Goal: Task Accomplishment & Management: Use online tool/utility

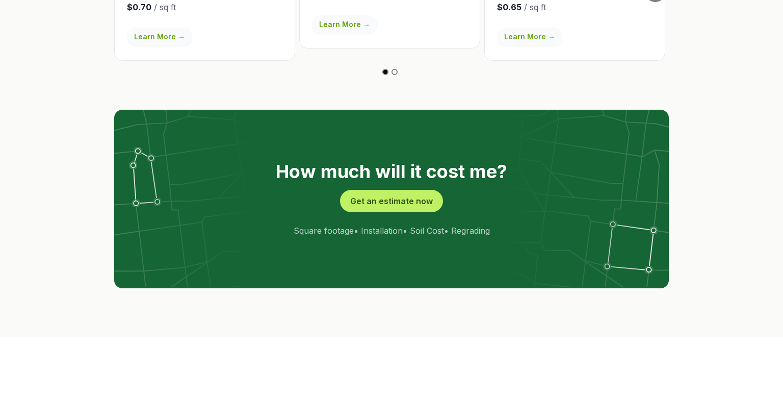
scroll to position [1986, 0]
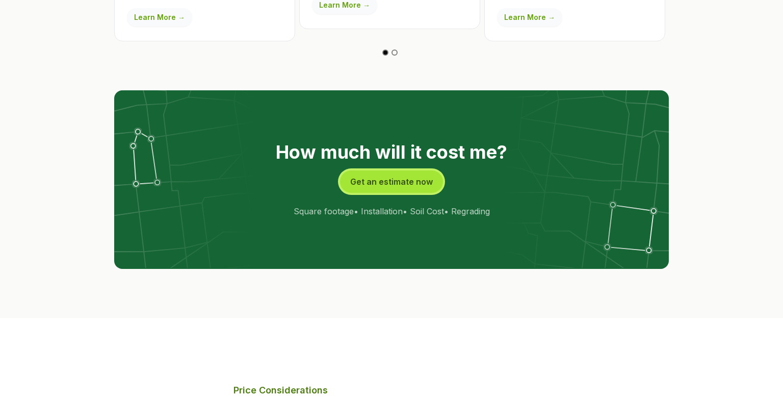
click at [394, 170] on button "Get an estimate now" at bounding box center [391, 181] width 103 height 22
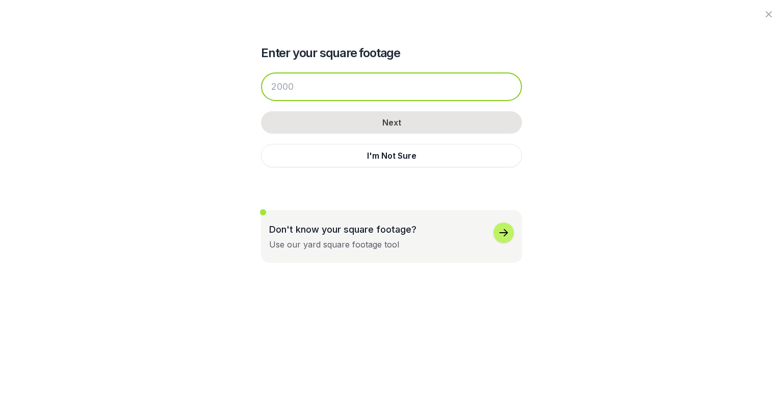
drag, startPoint x: 315, startPoint y: 95, endPoint x: 265, endPoint y: 91, distance: 49.7
click at [265, 91] on input "number" at bounding box center [391, 86] width 261 height 29
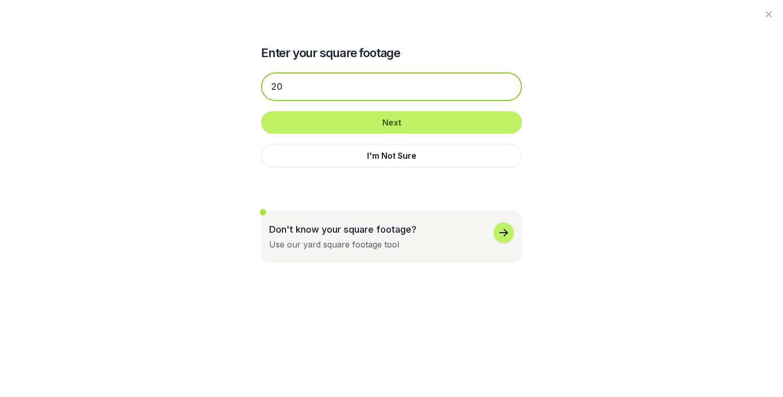
type input "2"
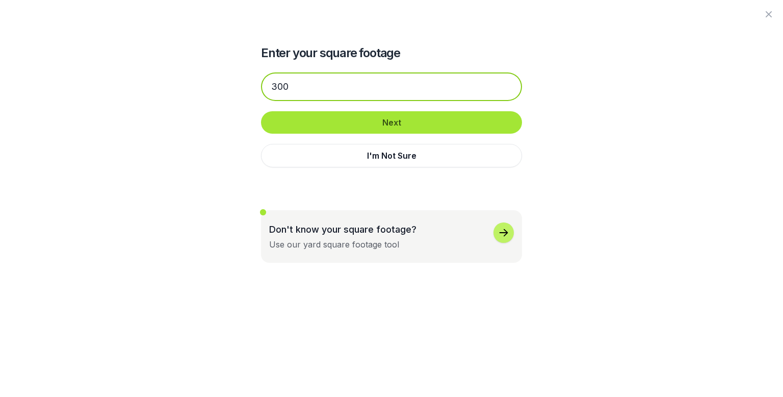
type input "300"
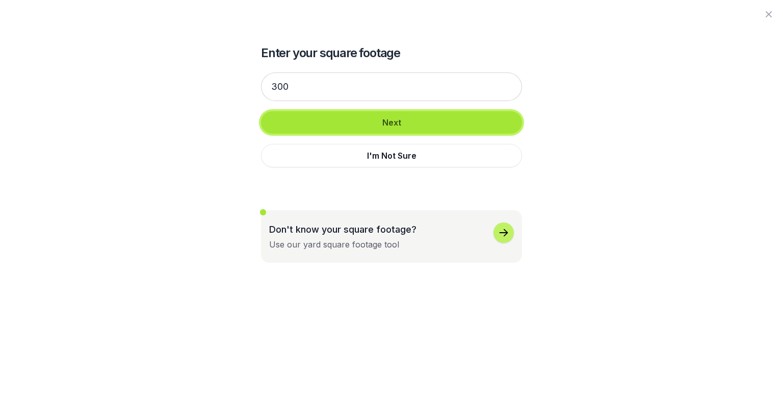
click at [298, 121] on button "Next" at bounding box center [391, 122] width 261 height 22
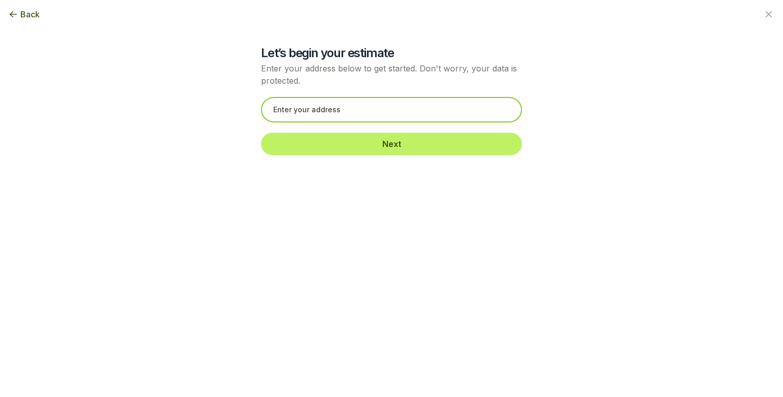
click at [307, 114] on input "text" at bounding box center [391, 110] width 261 height 26
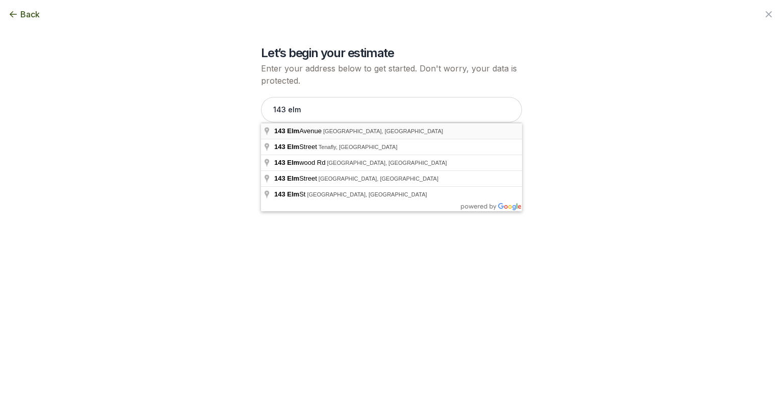
type input "[STREET_ADDRESS]"
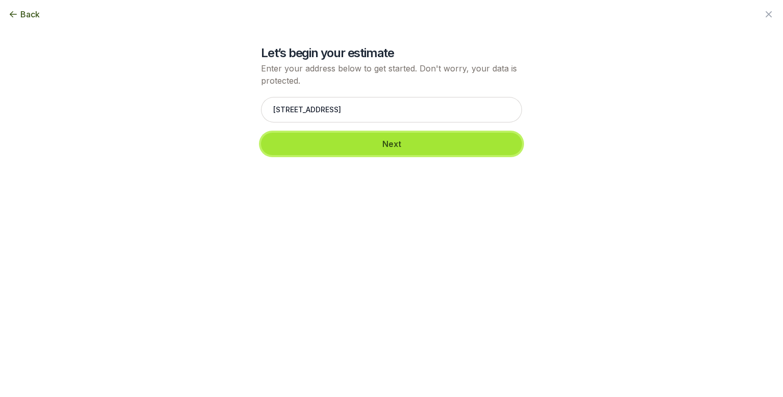
click at [341, 145] on button "Next" at bounding box center [391, 144] width 261 height 22
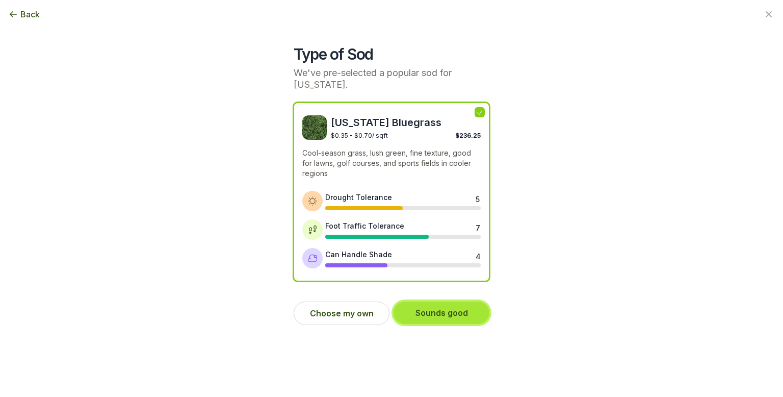
click at [433, 311] on button "Sounds good" at bounding box center [442, 312] width 96 height 22
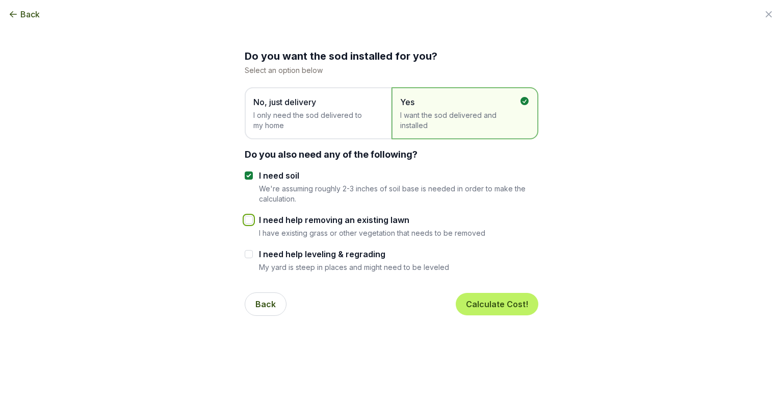
click at [247, 218] on input "I need help removing an existing lawn" at bounding box center [249, 220] width 8 height 8
checkbox input "true"
click at [251, 250] on input "I need help leveling & regrading" at bounding box center [249, 254] width 8 height 8
checkbox input "true"
click at [506, 307] on button "Calculate Cost!" at bounding box center [497, 304] width 83 height 22
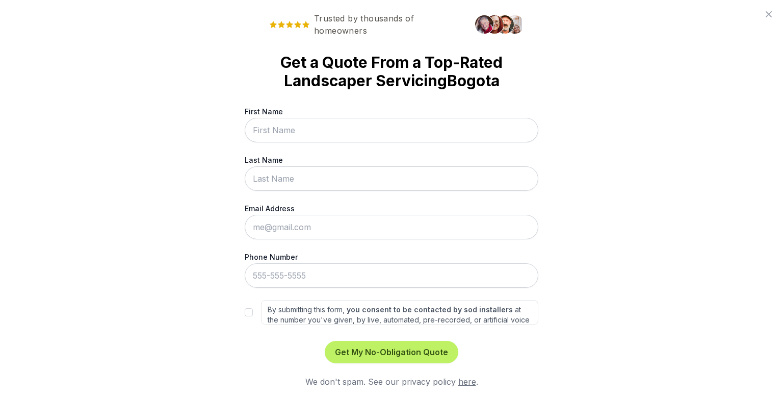
click at [265, 126] on input "First Name" at bounding box center [392, 130] width 294 height 24
type input "[PERSON_NAME]"
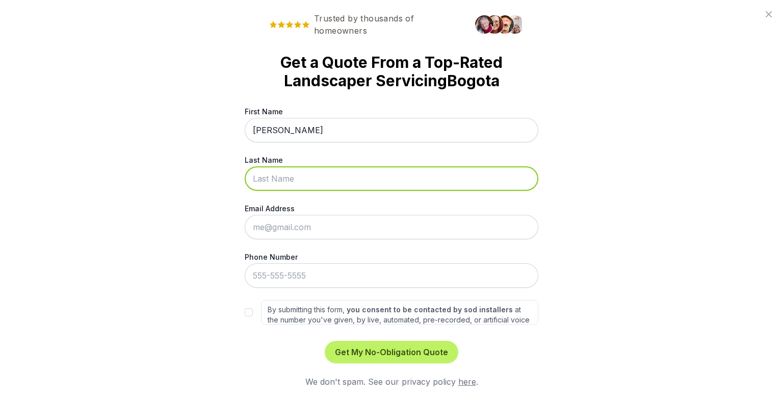
type input "[PERSON_NAME]"
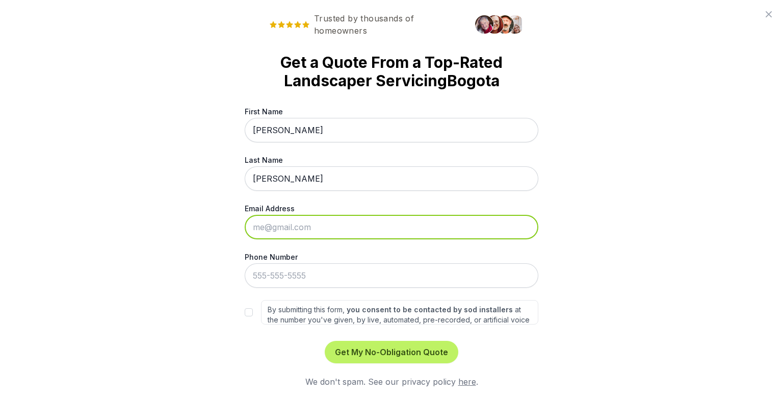
type input "[PERSON_NAME][EMAIL_ADDRESS][DOMAIN_NAME]"
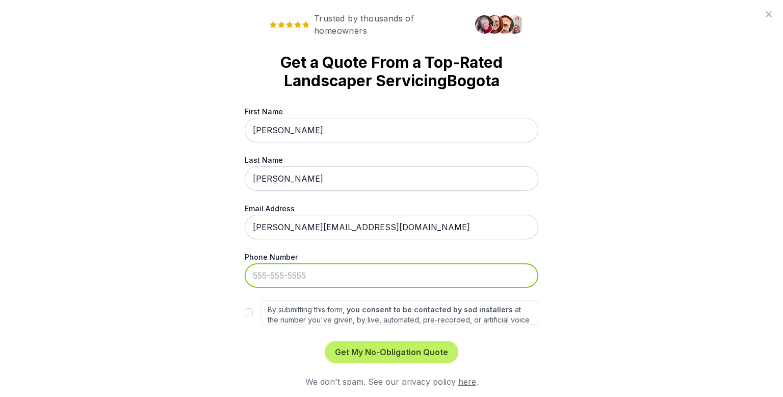
type input "[PHONE_NUMBER]"
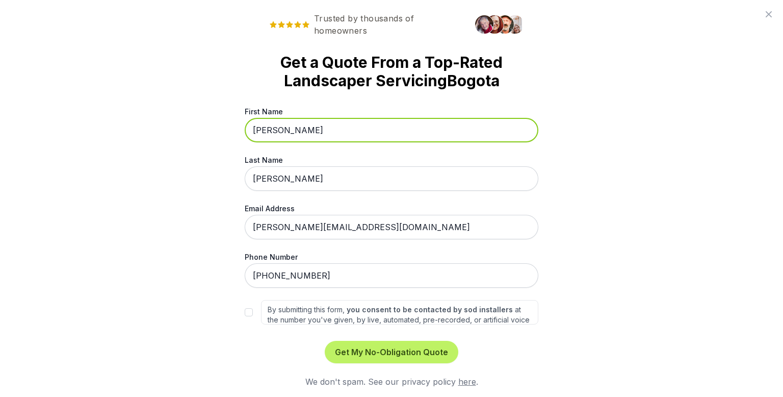
scroll to position [3, 0]
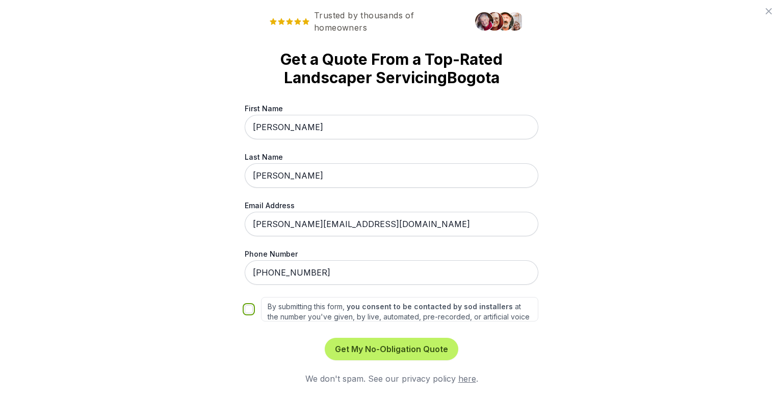
click at [251, 309] on input "By submitting this form, you consent to be contacted by sod installers at the n…" at bounding box center [249, 309] width 8 height 8
checkbox input "true"
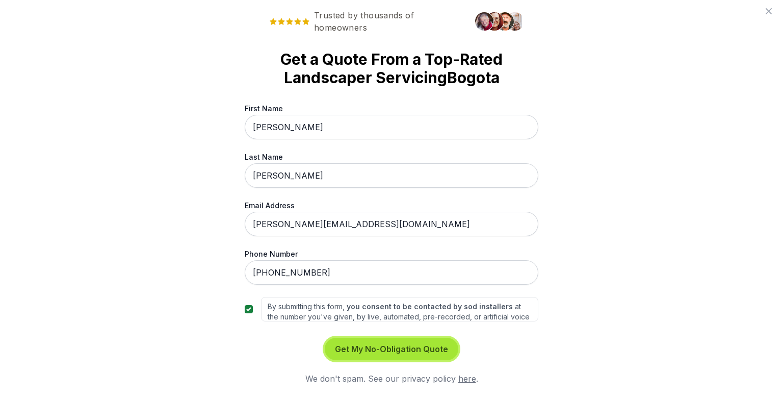
click at [389, 346] on button "Get My No-Obligation Quote" at bounding box center [392, 349] width 134 height 22
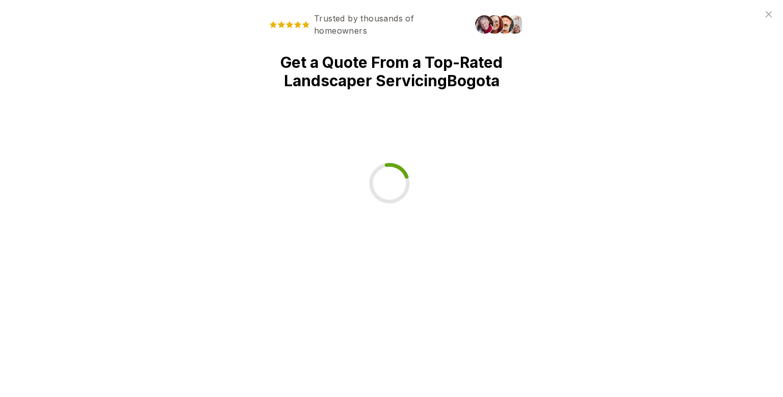
scroll to position [0, 0]
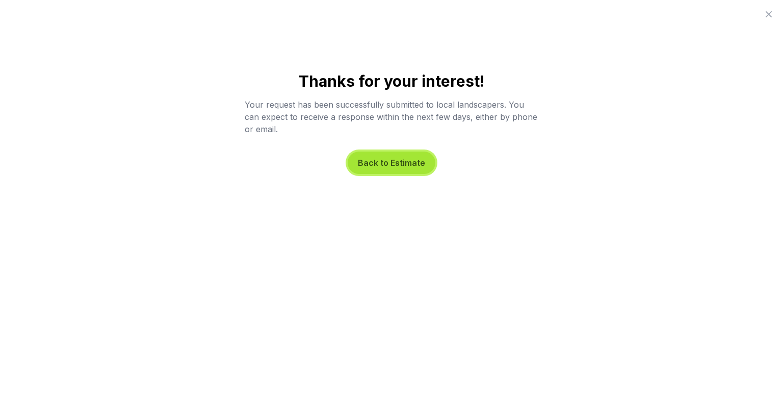
click at [393, 163] on button "Back to Estimate" at bounding box center [392, 162] width 88 height 22
